Goal: Transaction & Acquisition: Download file/media

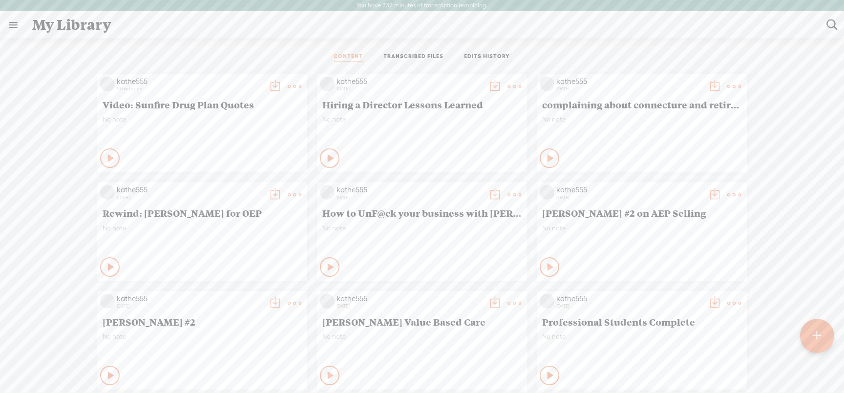
click at [288, 83] on t at bounding box center [295, 87] width 14 height 14
click at [288, 85] on t at bounding box center [295, 87] width 14 height 14
click at [230, 184] on link "Download as..." at bounding box center [241, 186] width 98 height 22
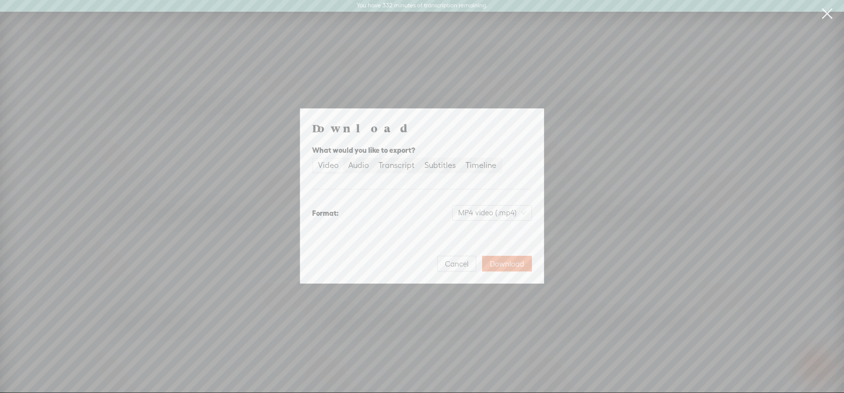
click at [323, 165] on div "Video" at bounding box center [328, 166] width 21 height 14
click at [313, 159] on input "Video" at bounding box center [313, 159] width 0 height 0
click at [503, 263] on span "Download" at bounding box center [507, 264] width 34 height 10
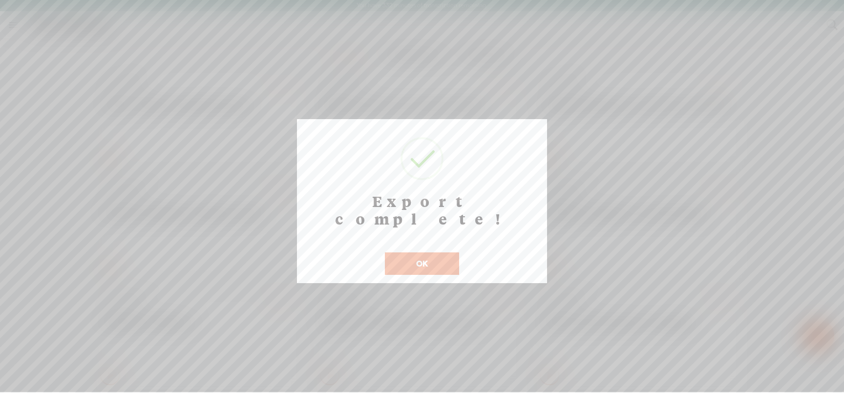
click at [434, 253] on button "OK" at bounding box center [422, 264] width 74 height 22
